Goal: Communication & Community: Answer question/provide support

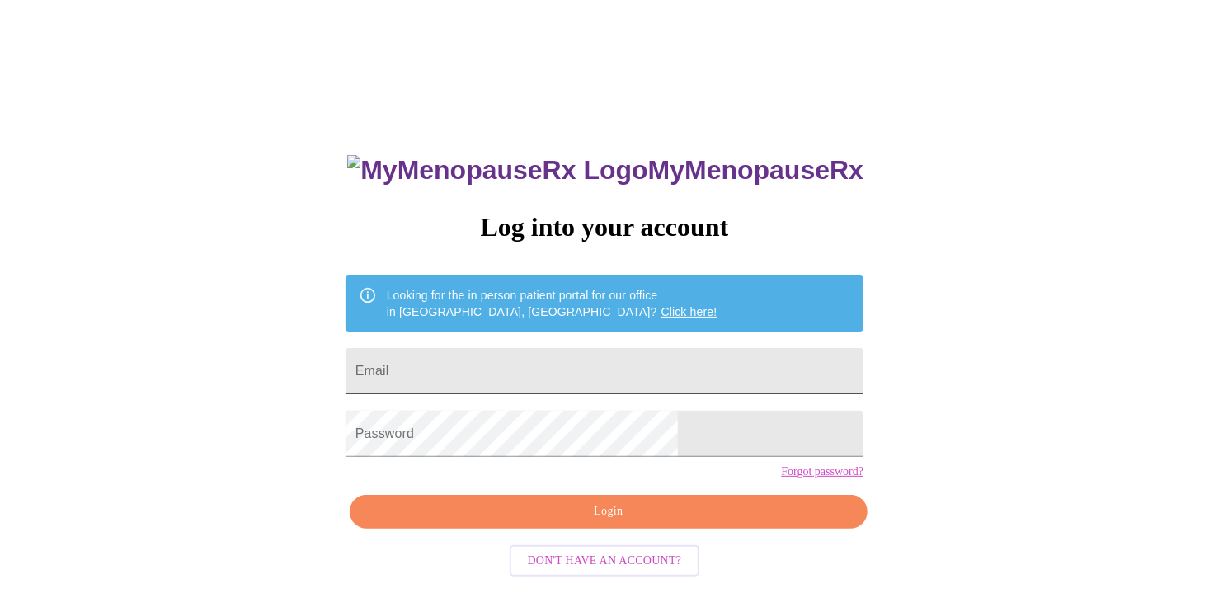
click at [595, 374] on input "Email" at bounding box center [605, 371] width 518 height 46
type input "[EMAIL_ADDRESS][DOMAIN_NAME]"
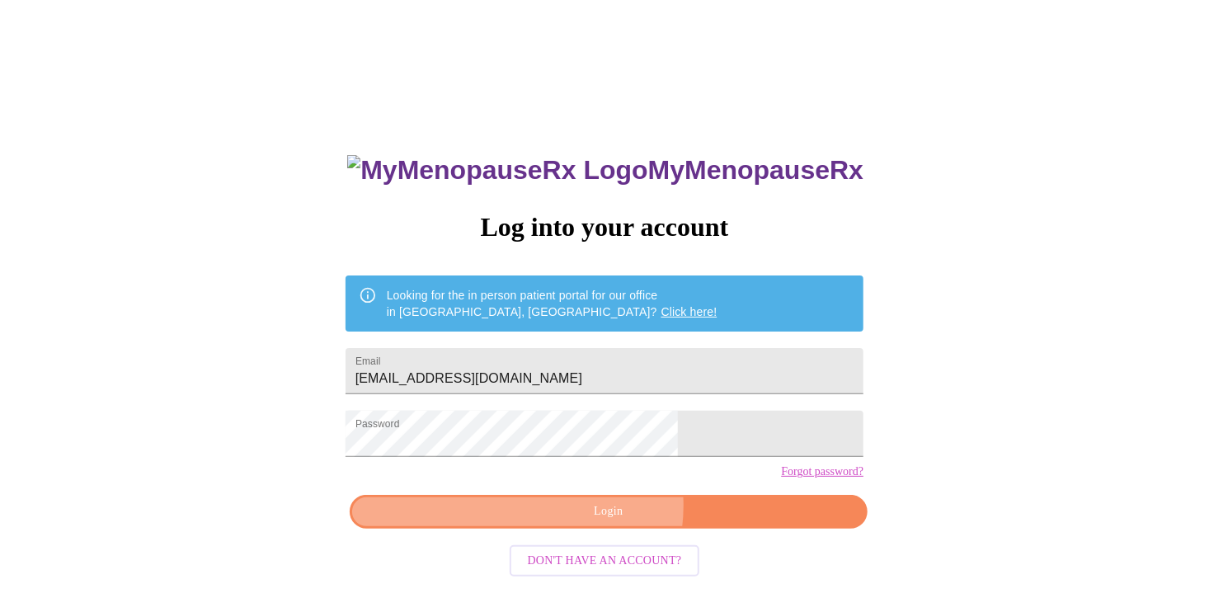
click at [608, 522] on span "Login" at bounding box center [609, 511] width 480 height 21
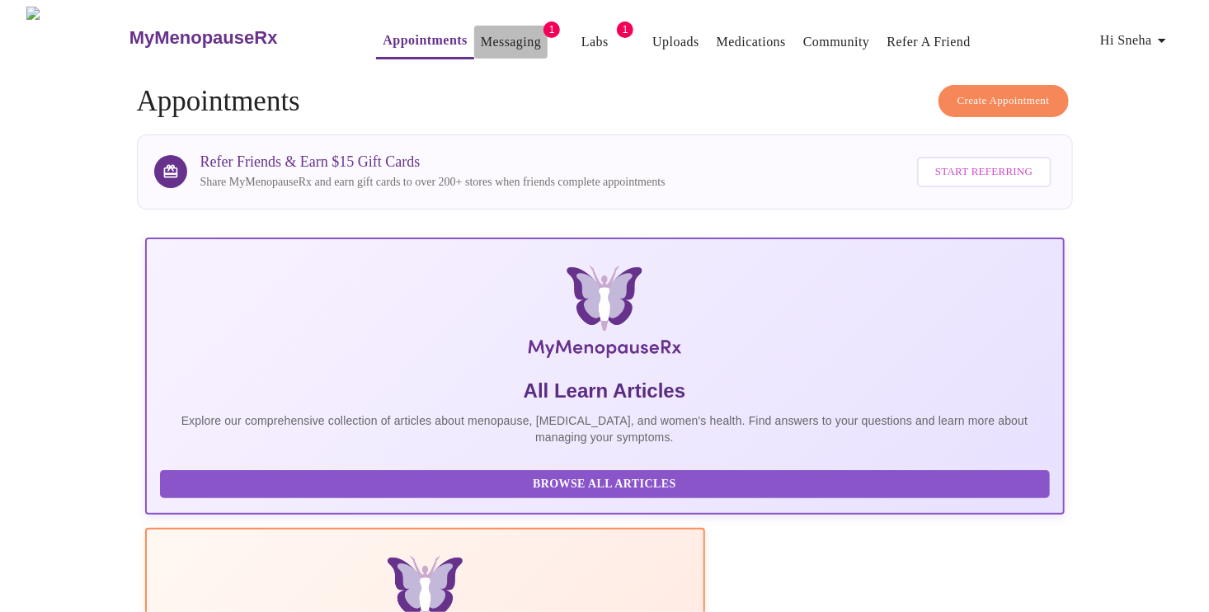
click at [481, 41] on link "Messaging" at bounding box center [511, 42] width 60 height 23
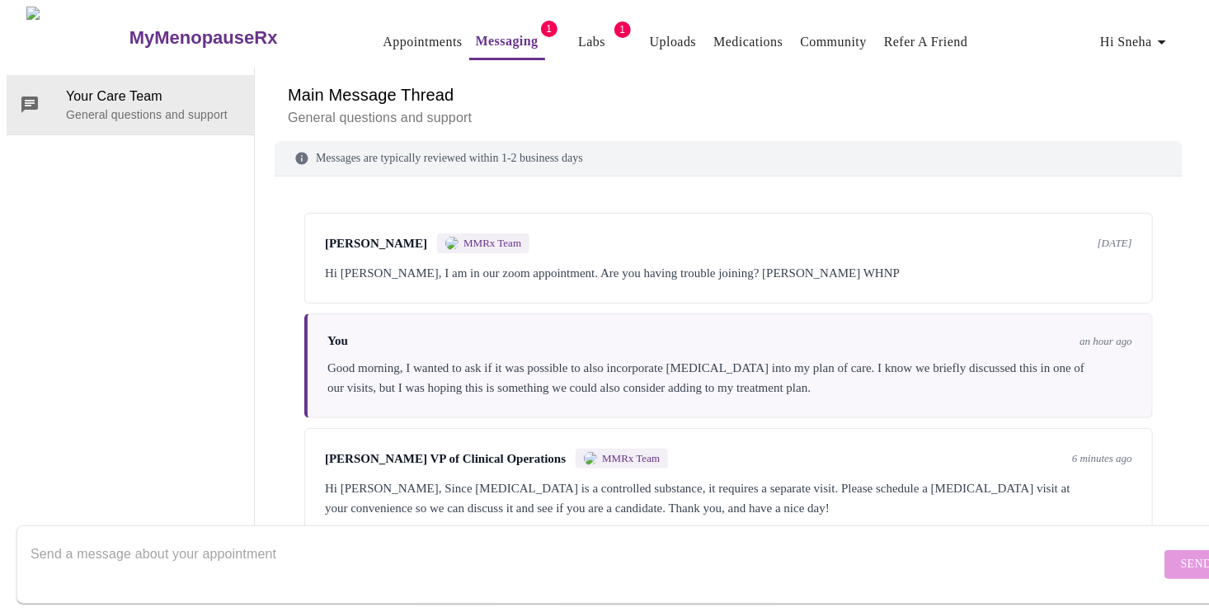
scroll to position [2, 0]
click at [552, 478] on div "Hi [PERSON_NAME], Since [MEDICAL_DATA] is a controlled substance, it requires a…" at bounding box center [728, 498] width 807 height 40
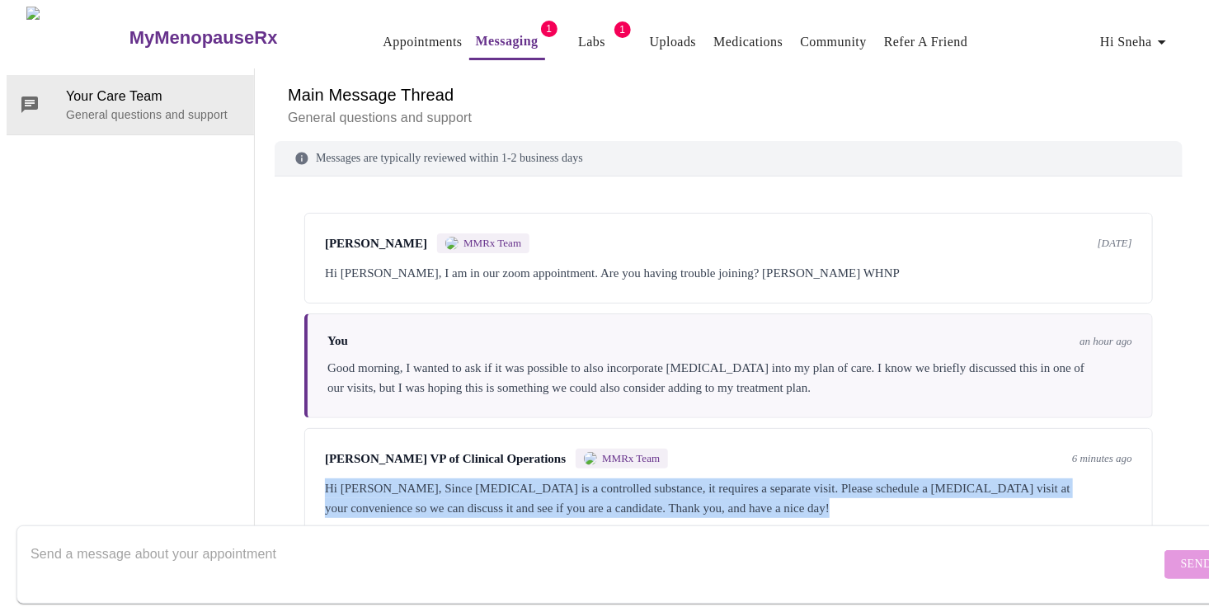
click at [553, 478] on div "Hi [PERSON_NAME], Since [MEDICAL_DATA] is a controlled substance, it requires a…" at bounding box center [728, 498] width 807 height 40
click at [552, 478] on div "Hi [PERSON_NAME], Since [MEDICAL_DATA] is a controlled substance, it requires a…" at bounding box center [728, 498] width 807 height 40
click at [553, 478] on div "Hi [PERSON_NAME], Since [MEDICAL_DATA] is a controlled substance, it requires a…" at bounding box center [728, 498] width 807 height 40
click at [741, 428] on div "[PERSON_NAME] VP of Clinical Operations MMRx Team 6 minutes ago Hi [PERSON_NAME…" at bounding box center [728, 483] width 849 height 111
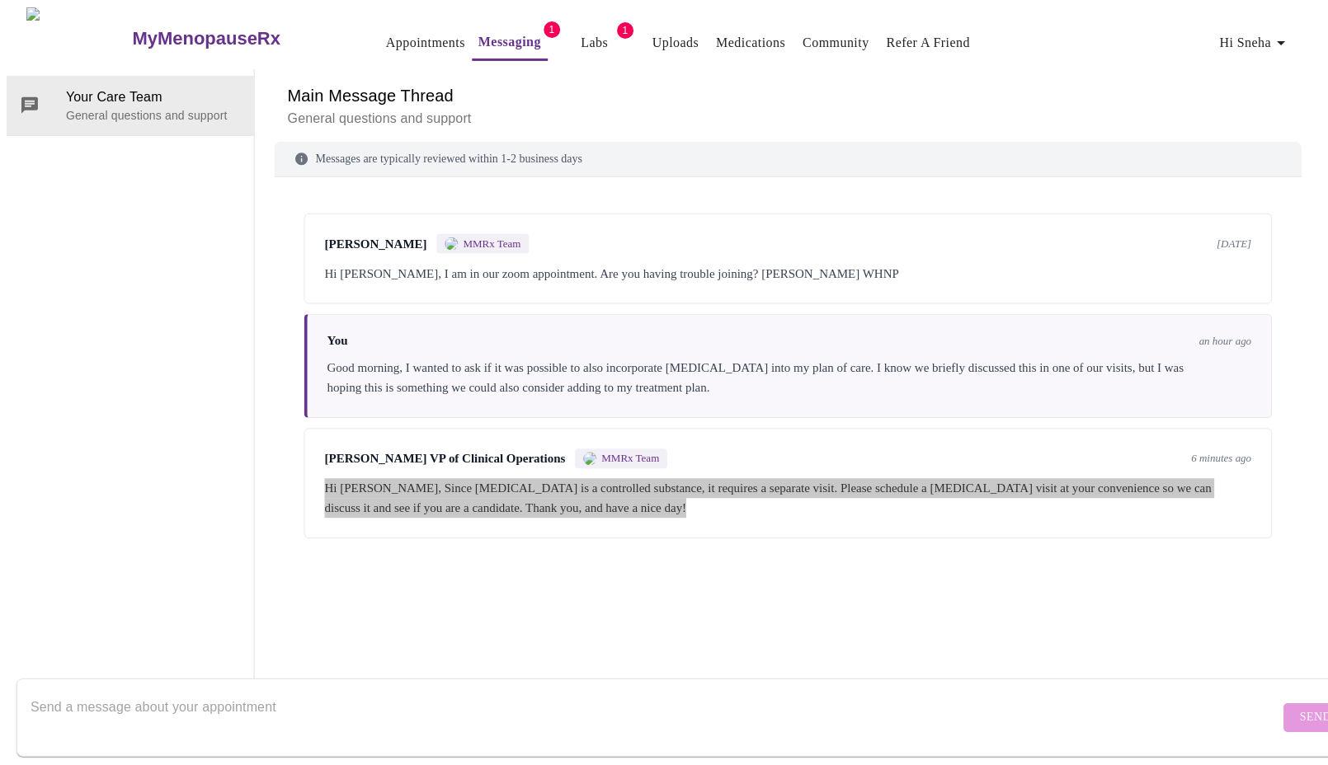
scroll to position [0, 0]
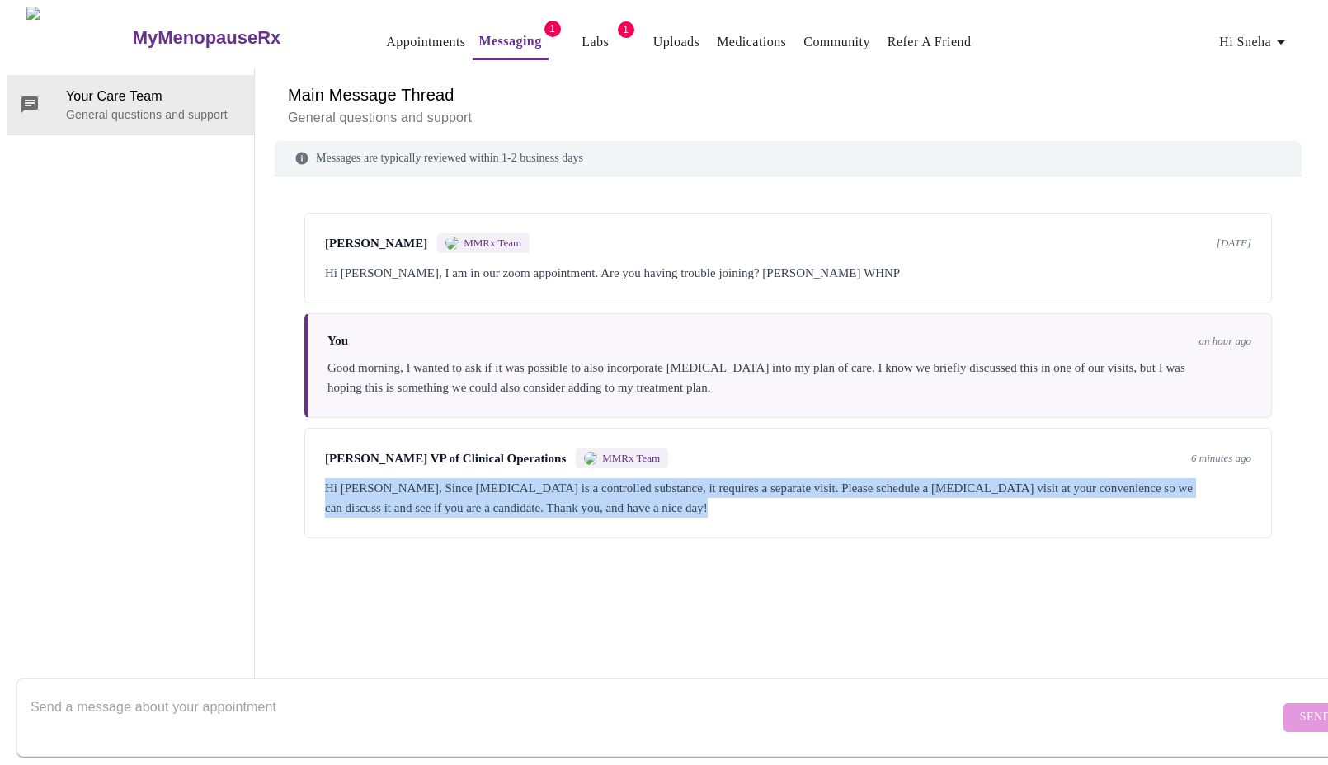
click at [1152, 263] on div "Hi [PERSON_NAME], I am in our zoom appointment. Are you having trouble joining?…" at bounding box center [788, 273] width 926 height 20
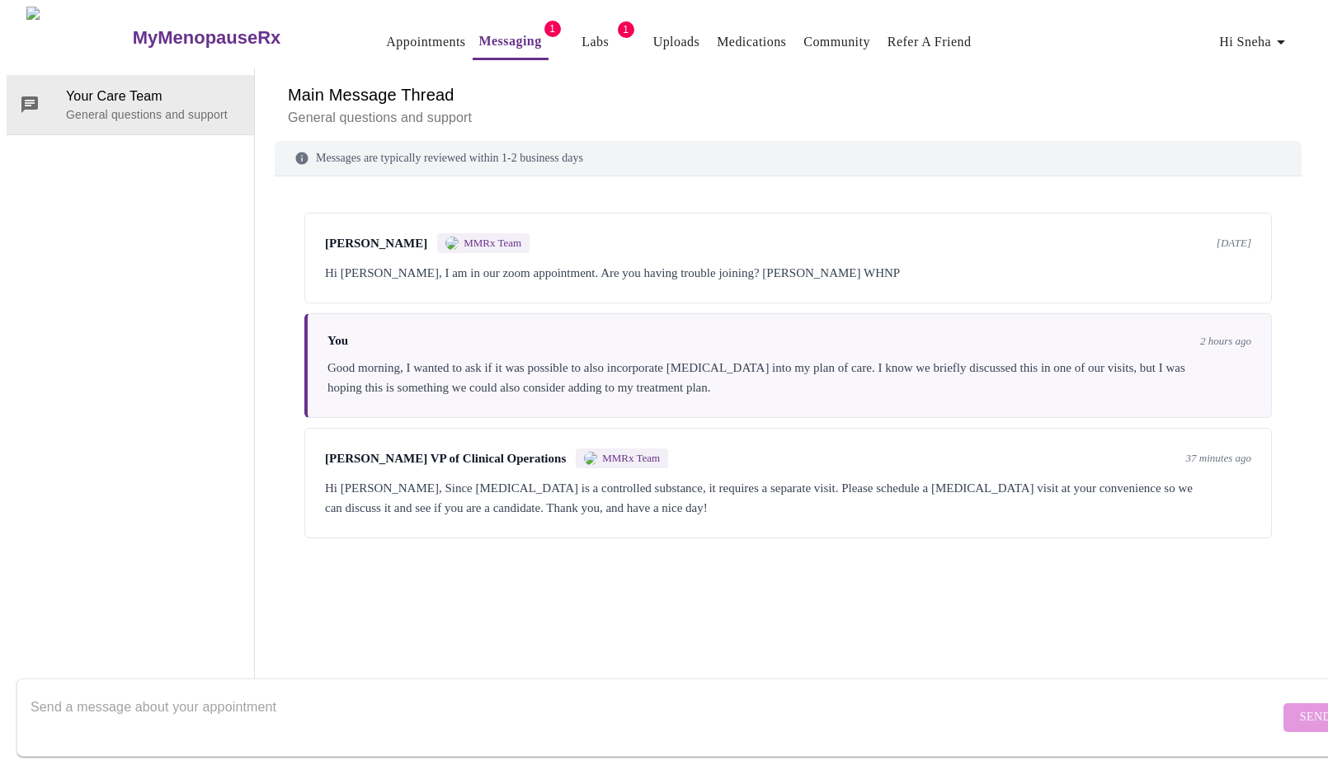
click at [384, 611] on div "Messages are typically reviewed within 1-2 business days [PERSON_NAME] MMRx Tea…" at bounding box center [788, 420] width 1027 height 559
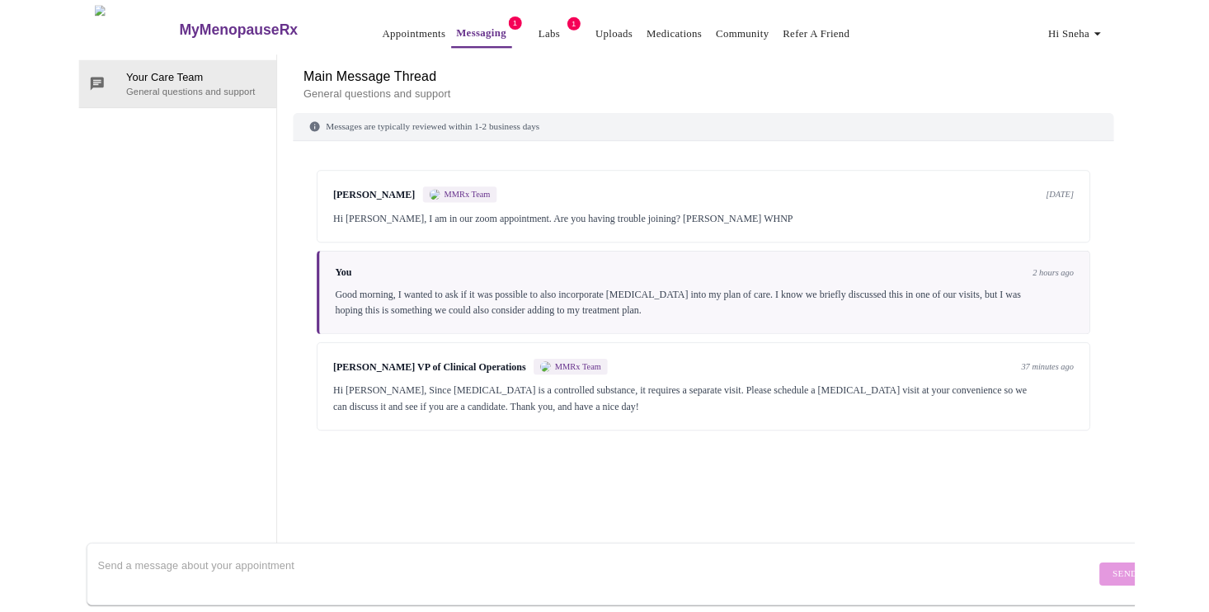
scroll to position [62, 0]
